Goal: Transaction & Acquisition: Purchase product/service

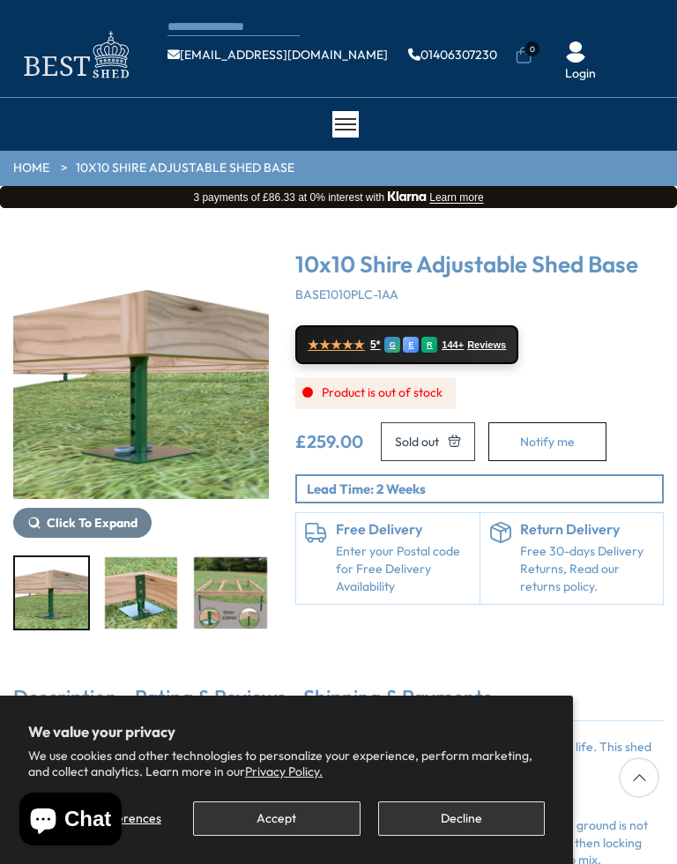
click at [502, 822] on button "Decline" at bounding box center [461, 818] width 167 height 34
